Goal: Check status: Check status

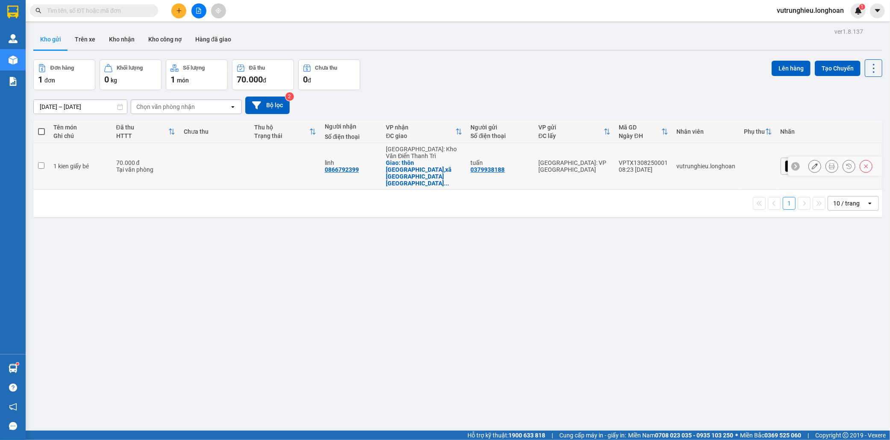
click at [669, 159] on div "VPTX1308250001" at bounding box center [643, 162] width 49 height 7
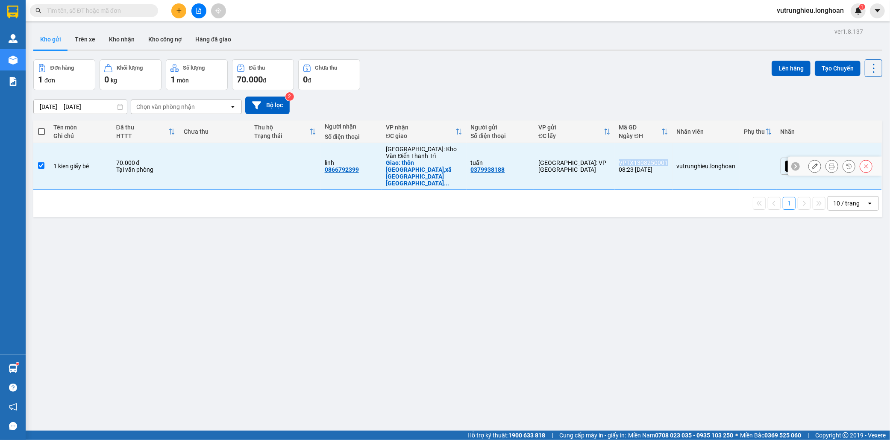
click at [669, 159] on div "VPTX1308250001" at bounding box center [643, 162] width 49 height 7
checkbox input "false"
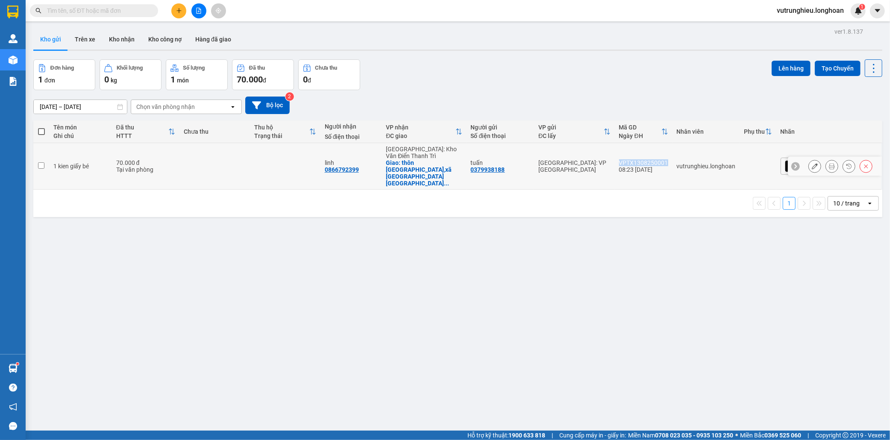
copy div "VPTX1308250001"
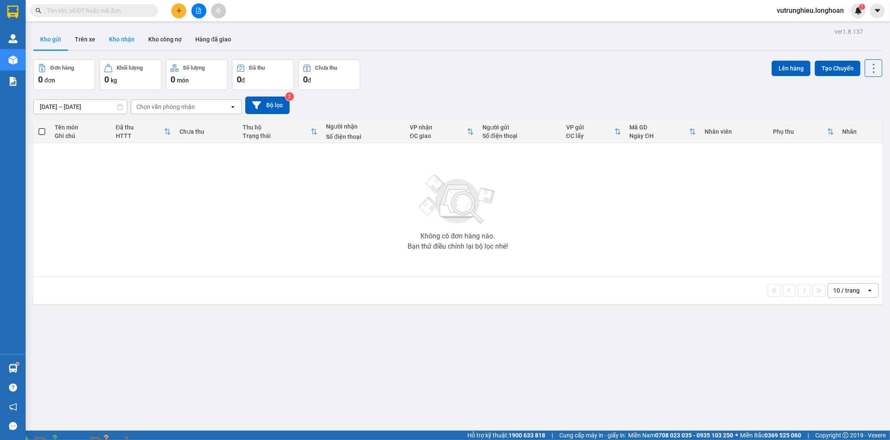
click at [124, 37] on button "Kho nhận" at bounding box center [121, 39] width 39 height 21
